Goal: Transaction & Acquisition: Purchase product/service

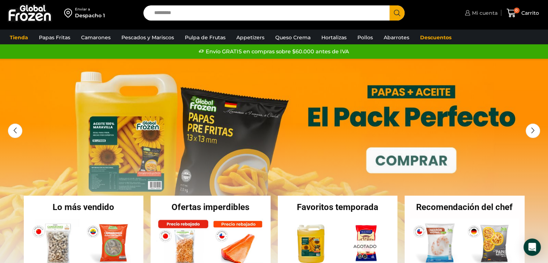
click at [482, 14] on span "Mi cuenta" at bounding box center [483, 12] width 27 height 7
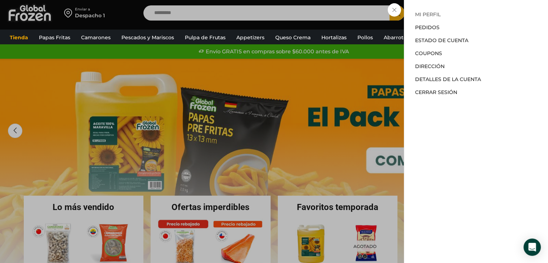
click at [433, 13] on link "Mi perfil" at bounding box center [428, 14] width 26 height 6
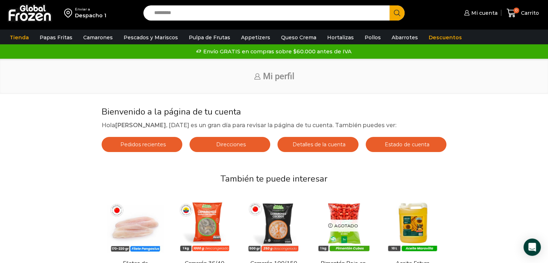
click at [95, 10] on div "Enviar a" at bounding box center [90, 9] width 31 height 5
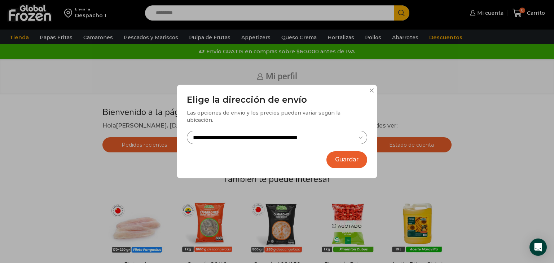
click at [372, 93] on button at bounding box center [371, 90] width 4 height 4
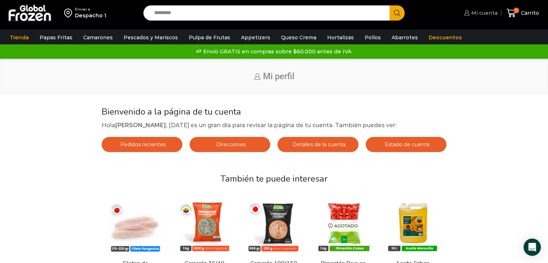
click at [484, 16] on span "Mi cuenta" at bounding box center [484, 12] width 28 height 7
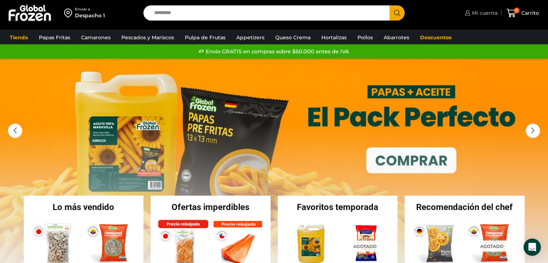
click at [474, 18] on link "Mi cuenta" at bounding box center [480, 13] width 35 height 14
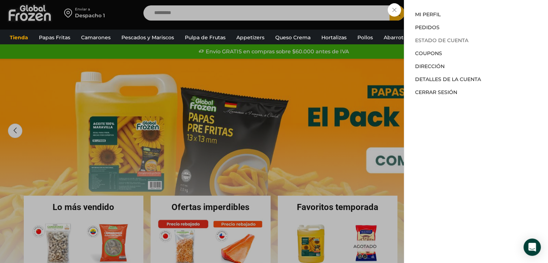
click at [454, 39] on link "Estado de Cuenta" at bounding box center [441, 40] width 53 height 6
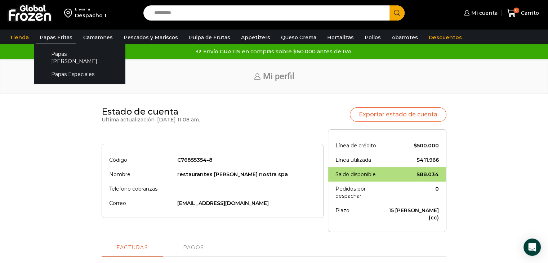
click at [68, 37] on link "Papas Fritas" at bounding box center [56, 38] width 40 height 14
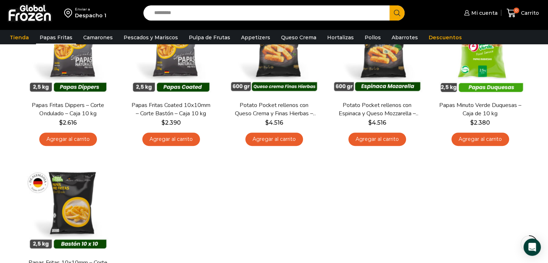
scroll to position [324, 0]
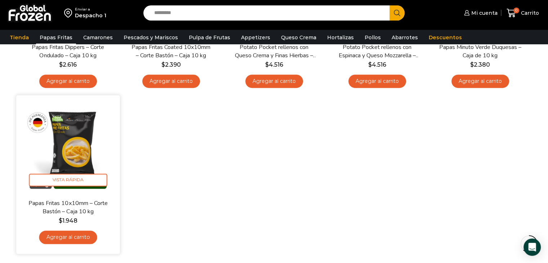
click at [74, 238] on link "Agregar al carrito" at bounding box center [68, 237] width 58 height 13
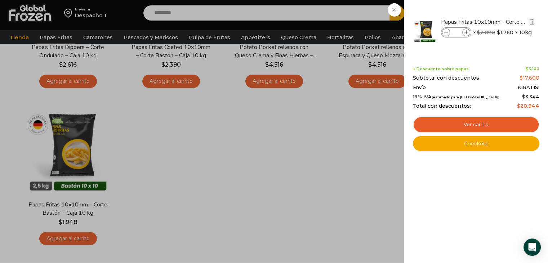
click at [466, 34] on icon at bounding box center [467, 33] width 4 height 4
type input "*"
click at [466, 34] on icon at bounding box center [467, 33] width 4 height 4
type input "*"
click at [466, 34] on icon at bounding box center [467, 33] width 4 height 4
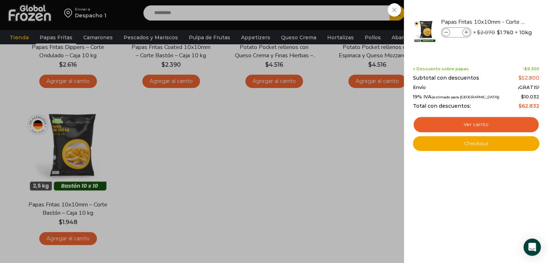
type input "*"
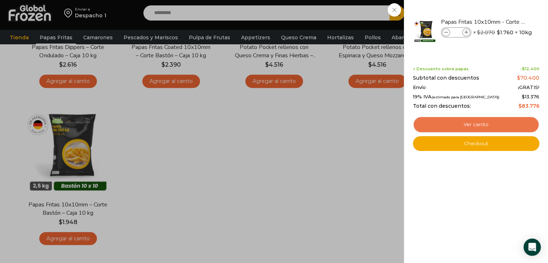
click at [482, 128] on link "Ver carrito" at bounding box center [476, 124] width 127 height 17
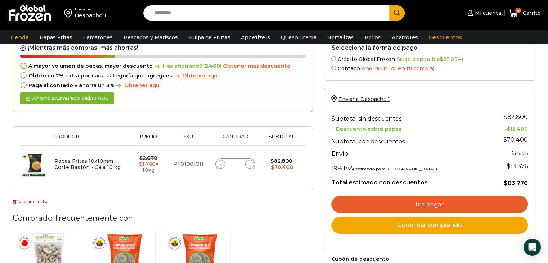
scroll to position [72, 0]
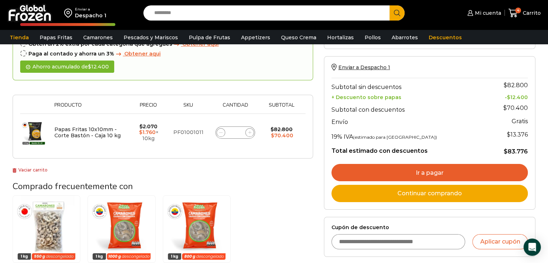
click at [428, 170] on link "Ir a pagar" at bounding box center [430, 172] width 196 height 17
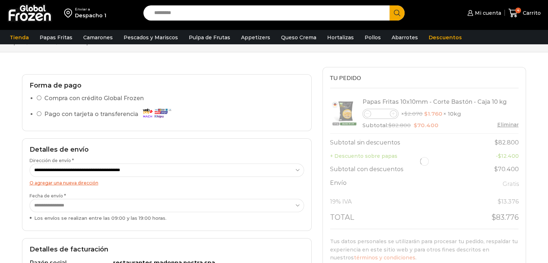
scroll to position [72, 0]
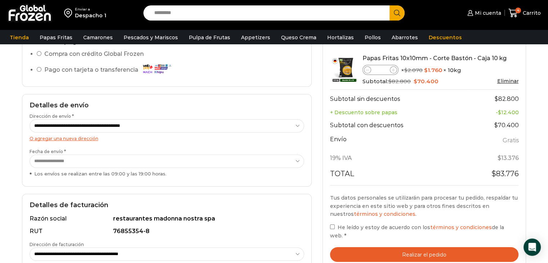
click at [433, 247] on button "Realizar el pedido" at bounding box center [424, 254] width 189 height 15
